Goal: Information Seeking & Learning: Learn about a topic

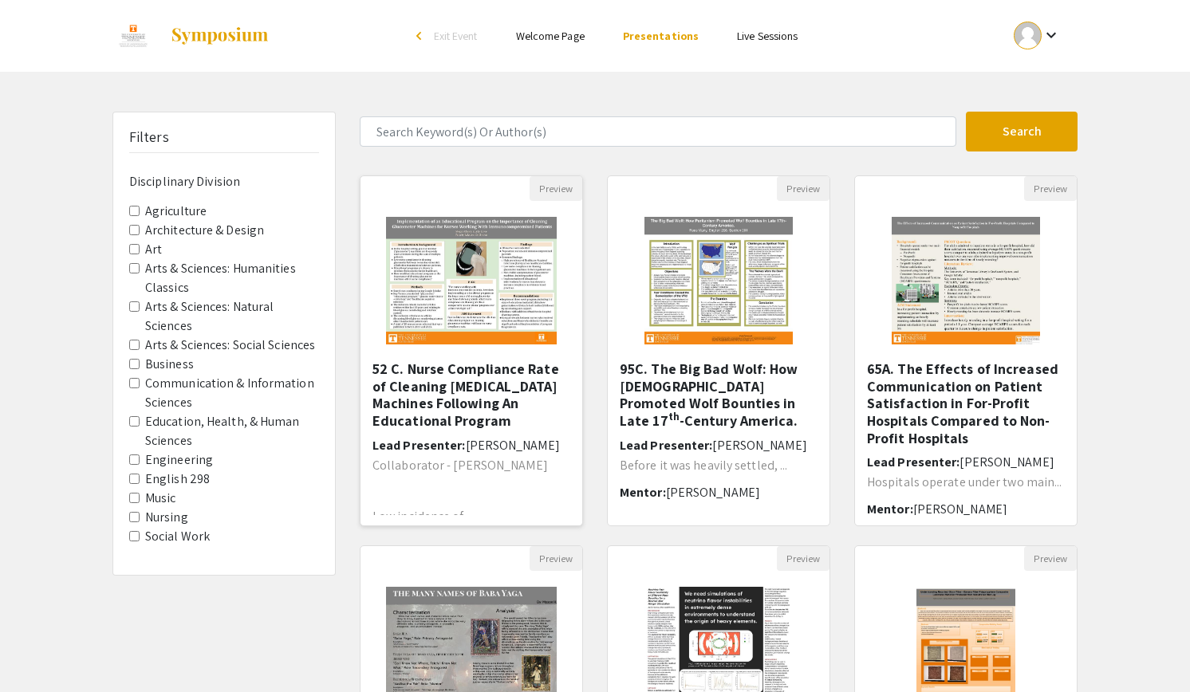
click at [483, 266] on img "Open Presentation <p>52 C. Nurse Compliance Rate of Cleaning Glucometer Machine…" at bounding box center [471, 281] width 202 height 160
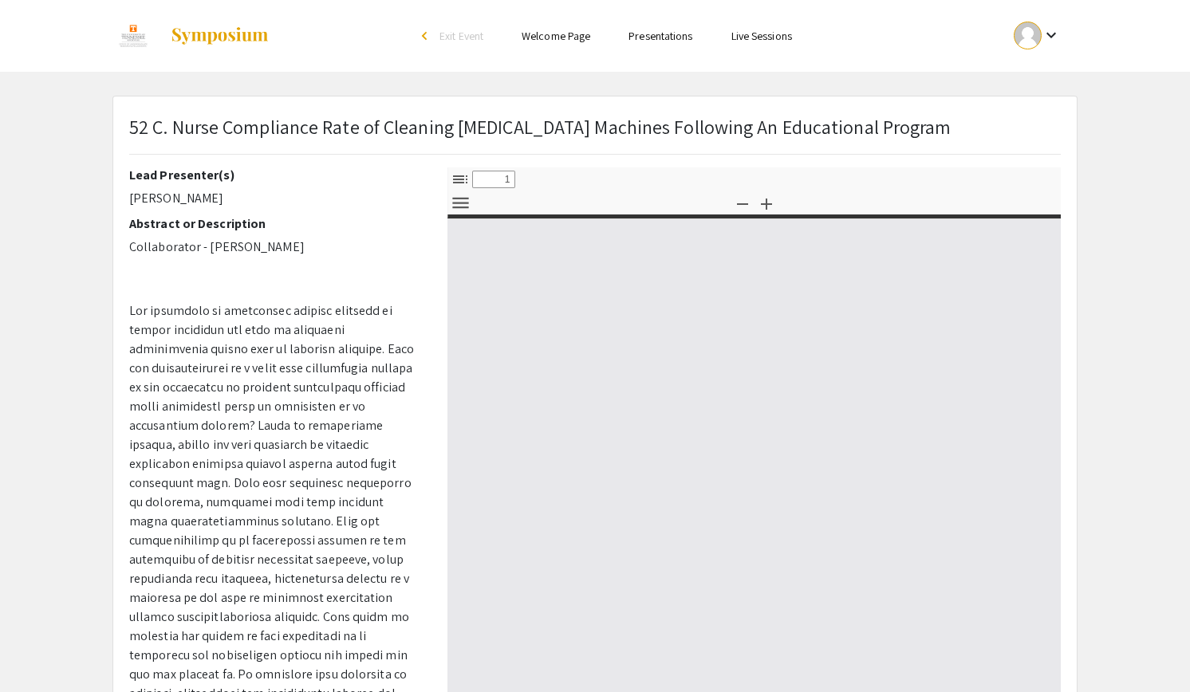
select select "custom"
type input "0"
select select "custom"
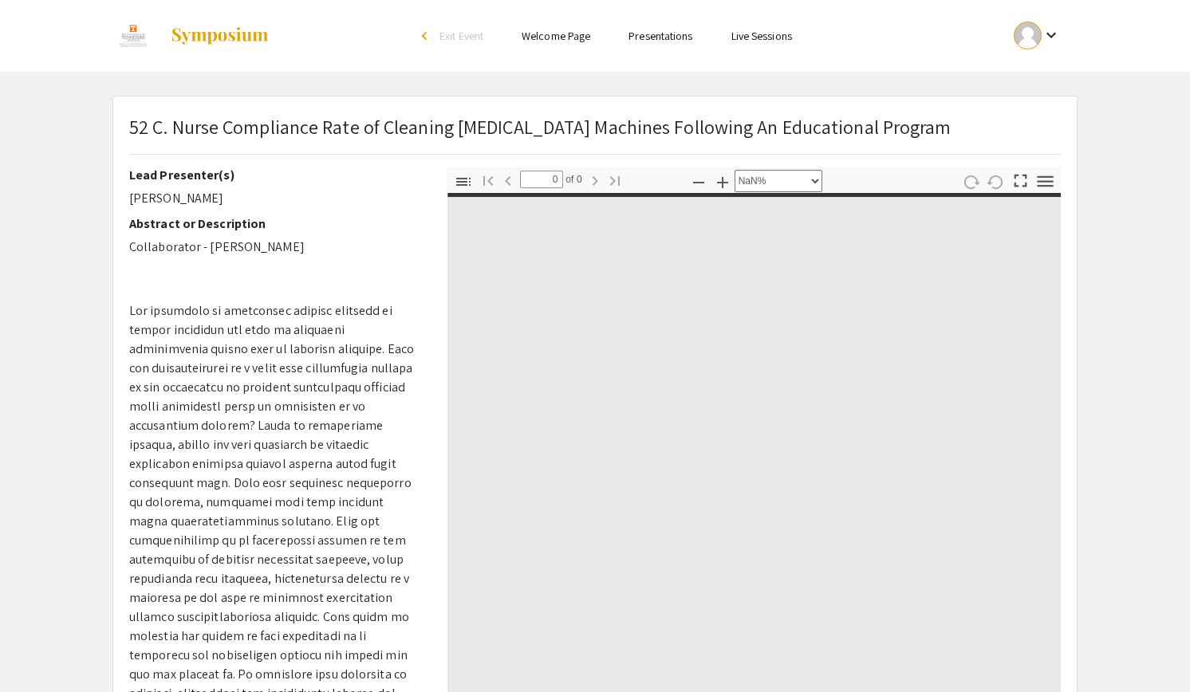
type input "1"
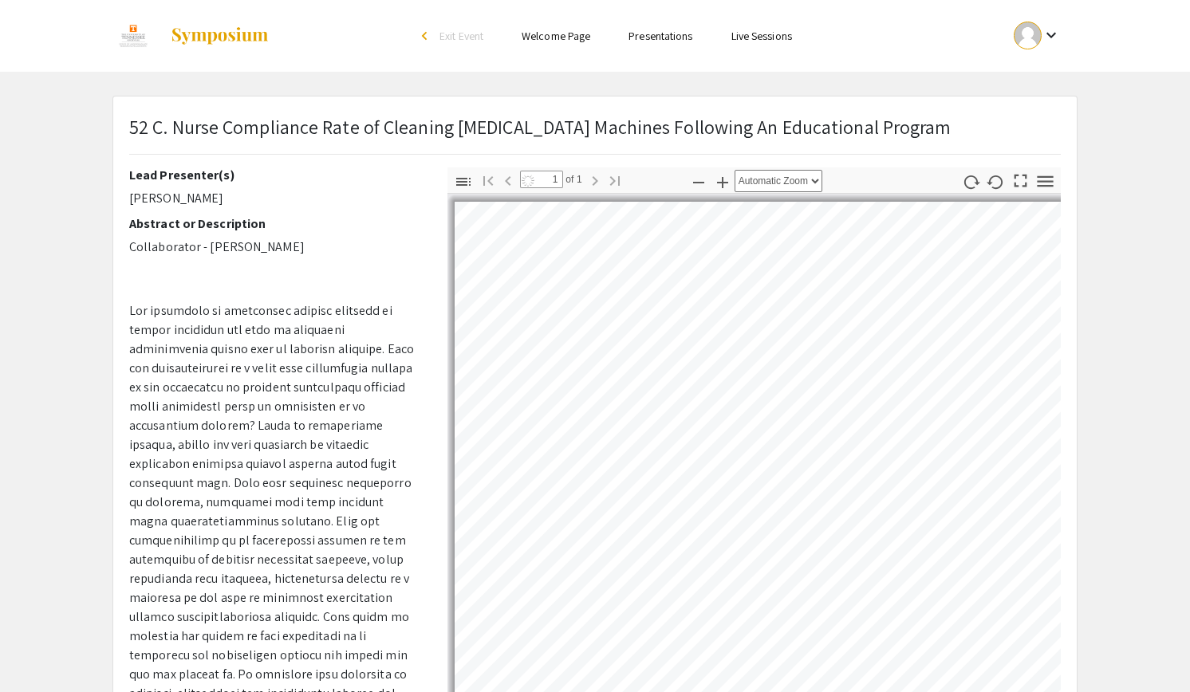
select select "auto"
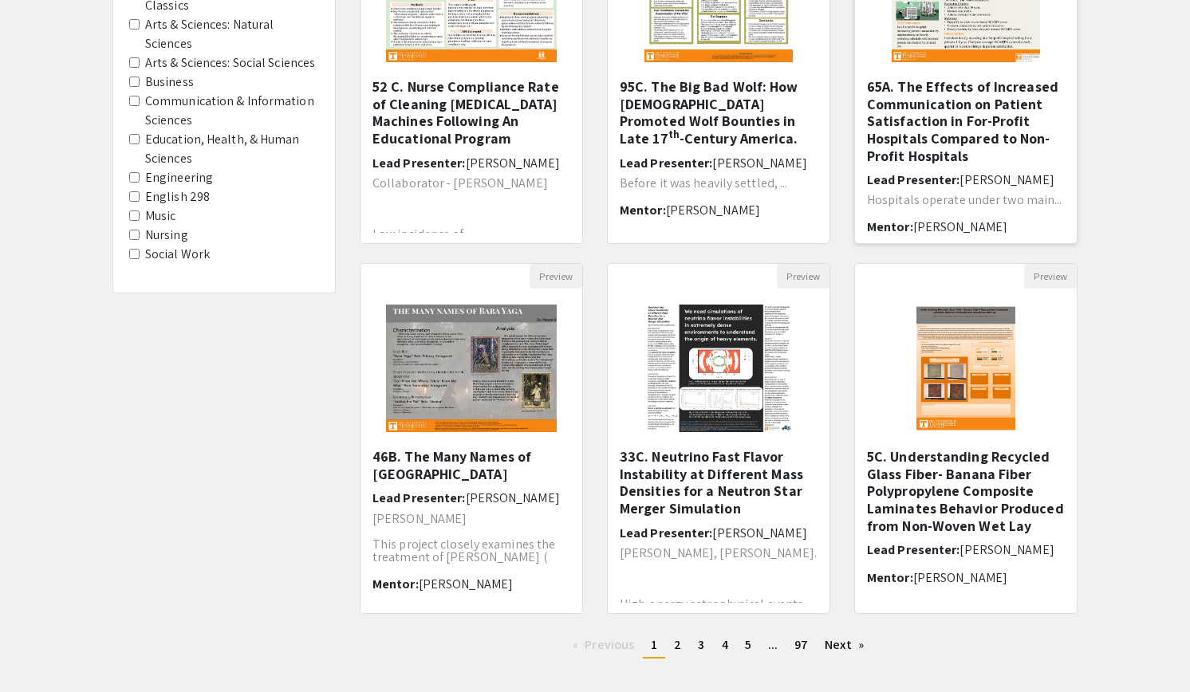
scroll to position [364, 0]
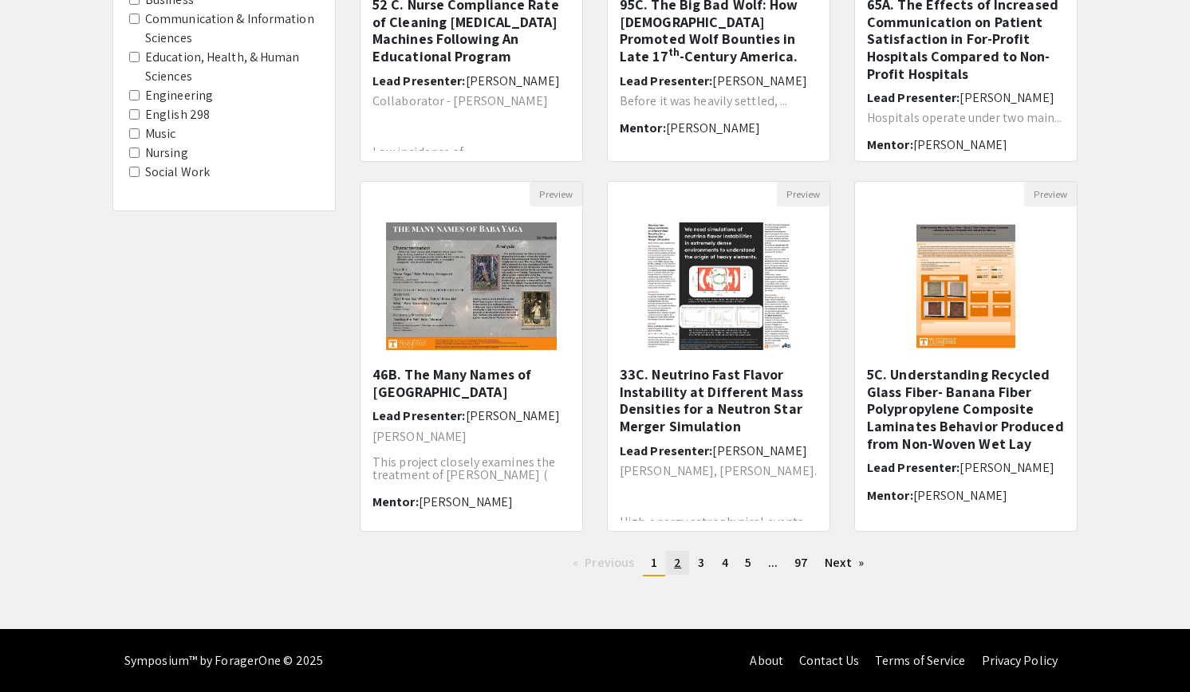
click at [676, 562] on span "2" at bounding box center [677, 562] width 7 height 17
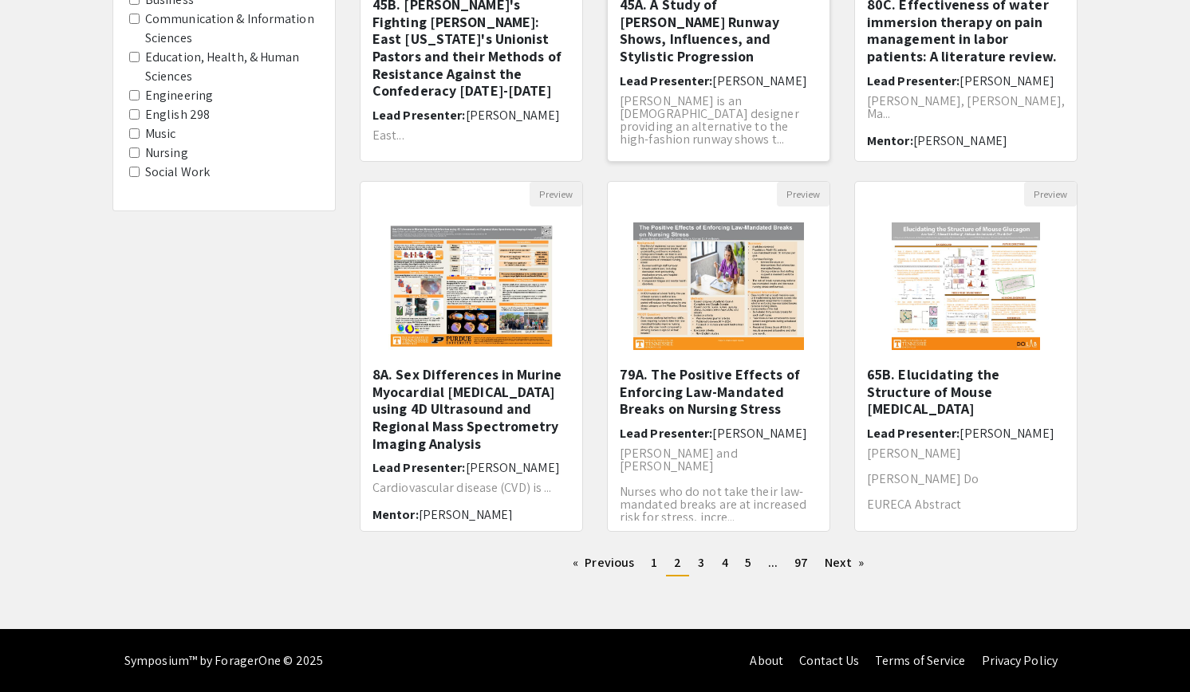
scroll to position [328, 0]
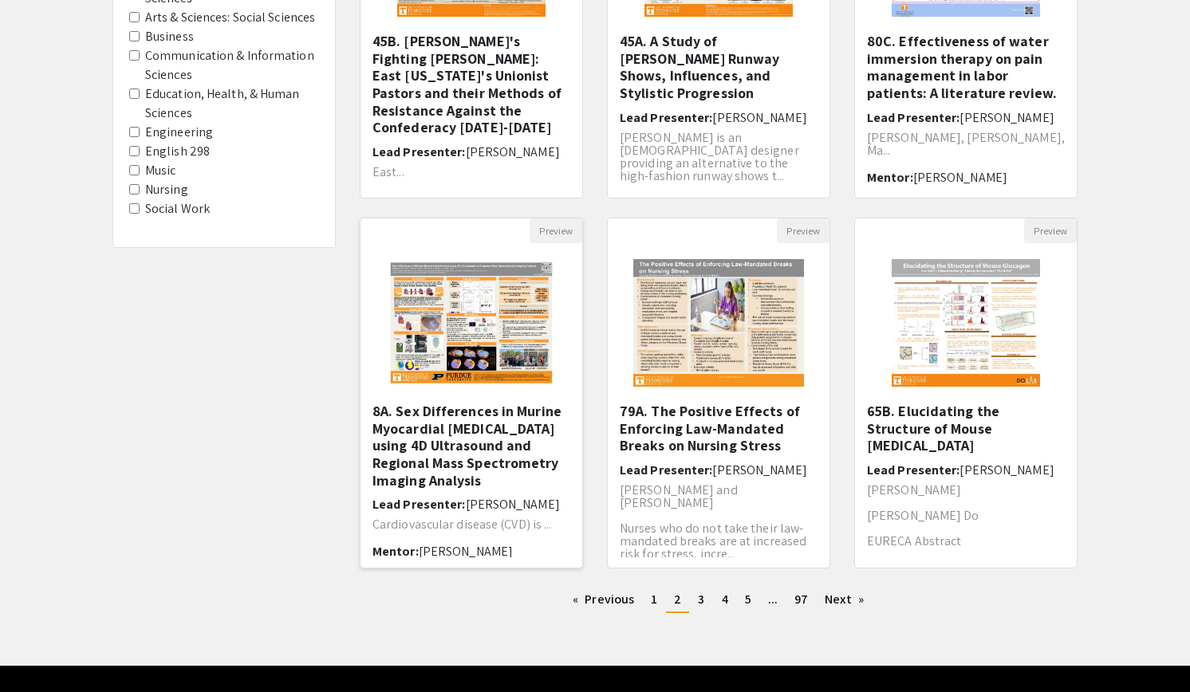
click at [530, 355] on img "Open Presentation <p>8A. Sex Differences in Murine Myocardial Infarction using …" at bounding box center [470, 323] width 197 height 160
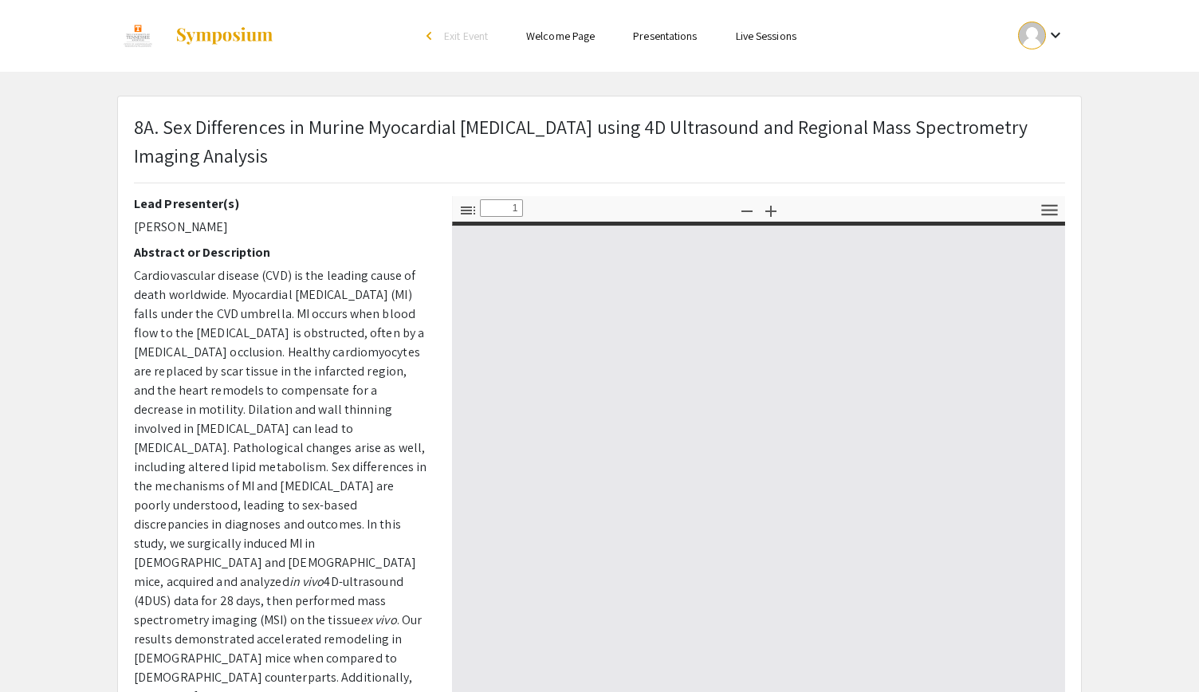
select select "custom"
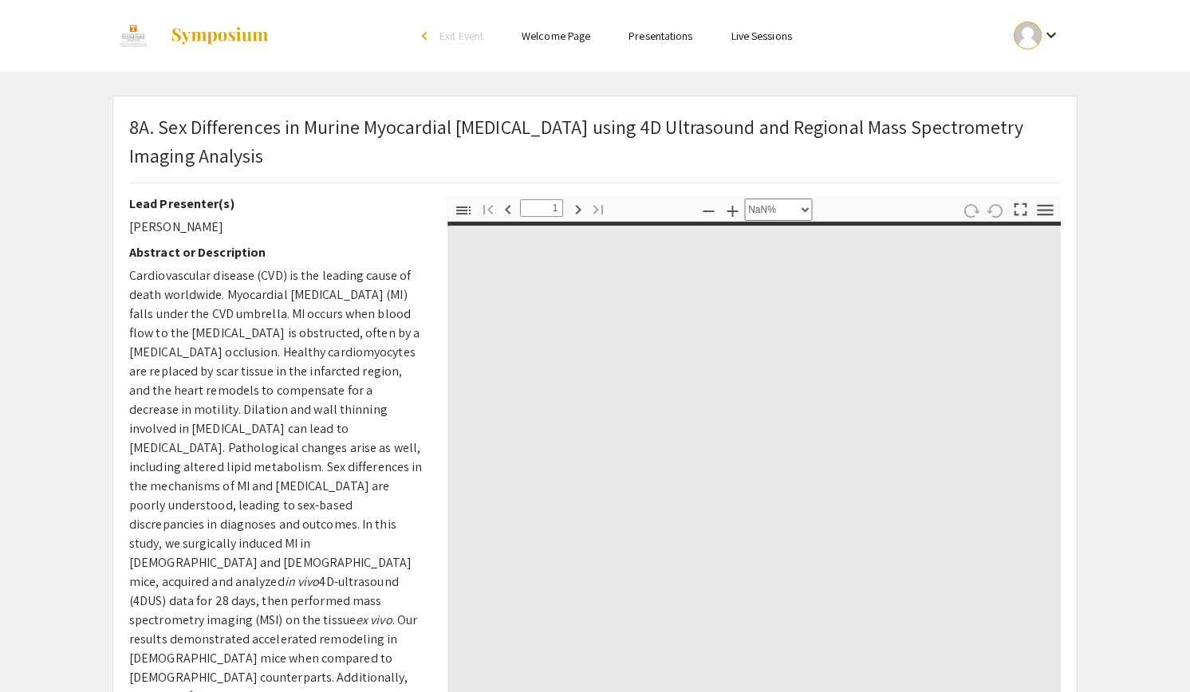
type input "0"
select select "custom"
type input "1"
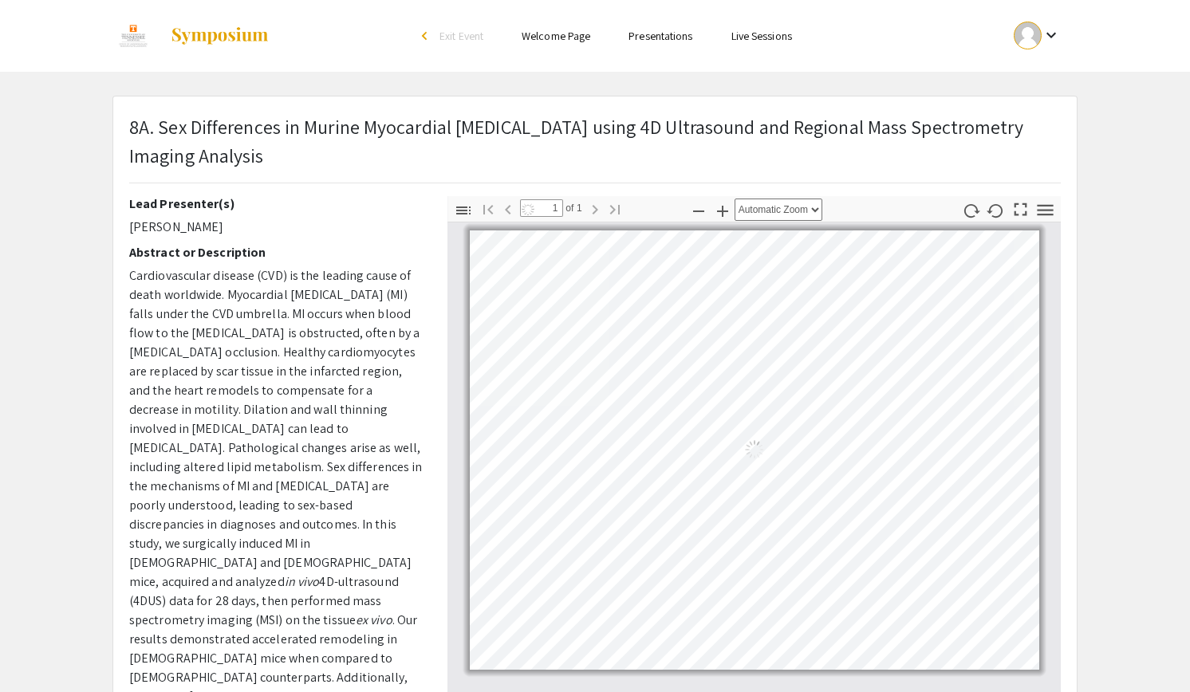
select select "auto"
